Goal: Task Accomplishment & Management: Use online tool/utility

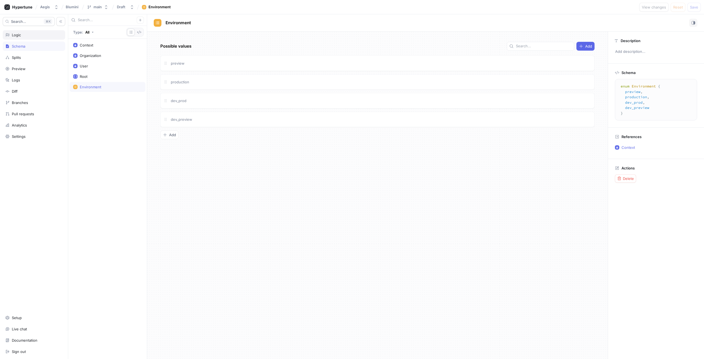
click at [61, 33] on div "Logic" at bounding box center [33, 35] width 57 height 4
type textarea "x"
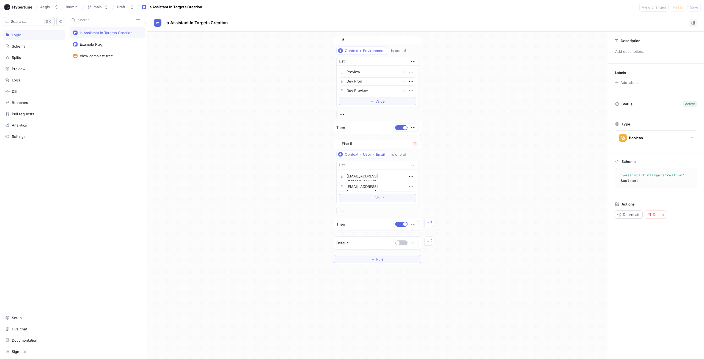
click at [339, 208] on icon "button" at bounding box center [342, 211] width 6 height 6
click at [274, 197] on div "If Context > Environment is one of List Preview Dev Prod Dev Preview To pick up…" at bounding box center [377, 150] width 461 height 236
click at [336, 112] on div at bounding box center [341, 114] width 11 height 9
click at [339, 112] on icon "button" at bounding box center [342, 114] width 6 height 6
click at [284, 122] on div "If Context > Environment is one of List Preview Dev Prod Dev Preview To pick up…" at bounding box center [377, 150] width 461 height 236
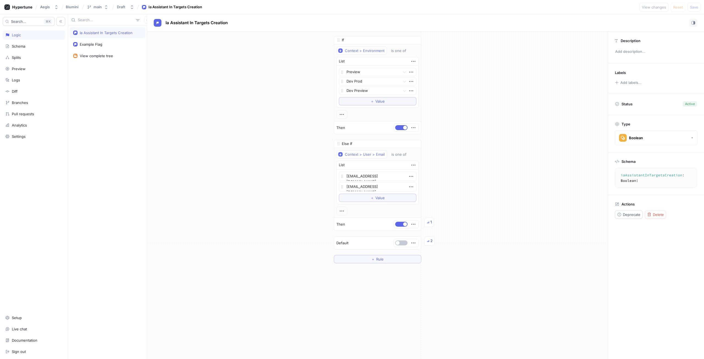
click at [545, 110] on div "If Context > Environment is one of List Preview Dev Prod Dev Preview To pick up…" at bounding box center [377, 150] width 461 height 236
